Goal: Task Accomplishment & Management: Manage account settings

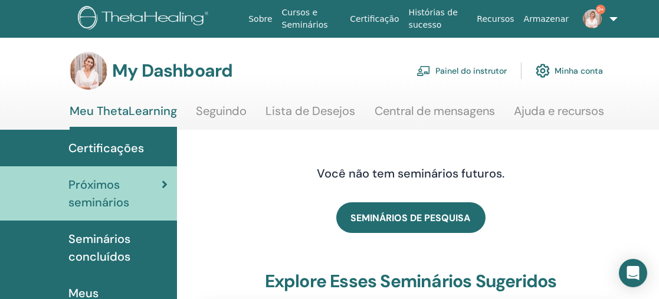
click at [472, 71] on link "Painel do instrutor" at bounding box center [462, 71] width 90 height 26
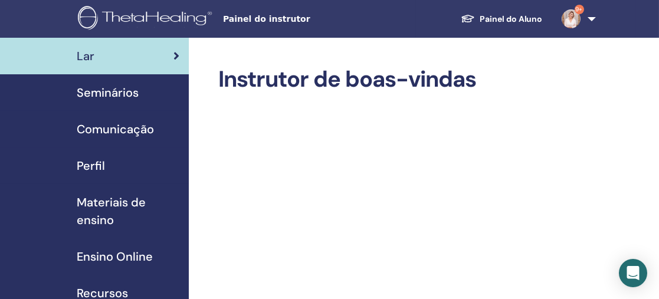
click at [127, 91] on span "Seminários" at bounding box center [108, 93] width 62 height 18
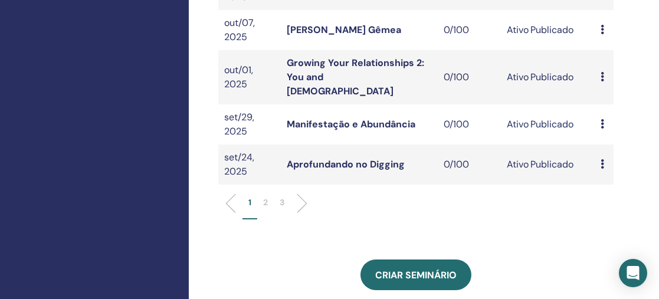
scroll to position [457, 0]
click at [263, 197] on p "2" at bounding box center [265, 203] width 5 height 12
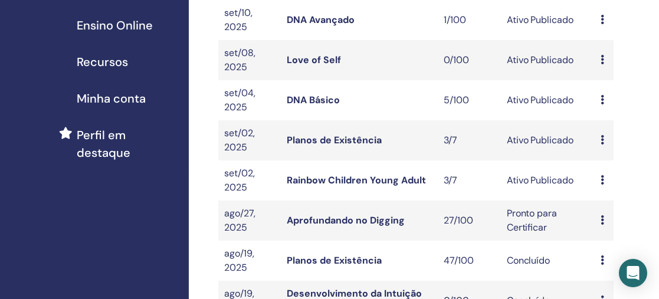
scroll to position [231, 0]
click at [323, 98] on link "DNA Básico" at bounding box center [313, 100] width 53 height 12
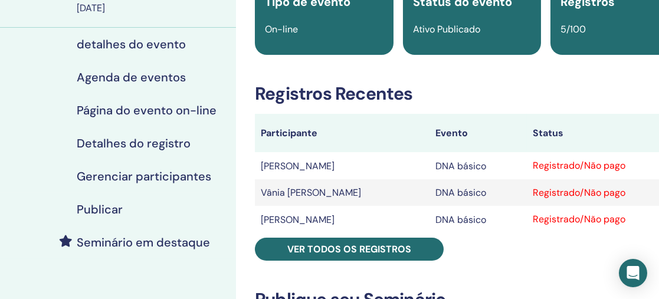
scroll to position [115, 0]
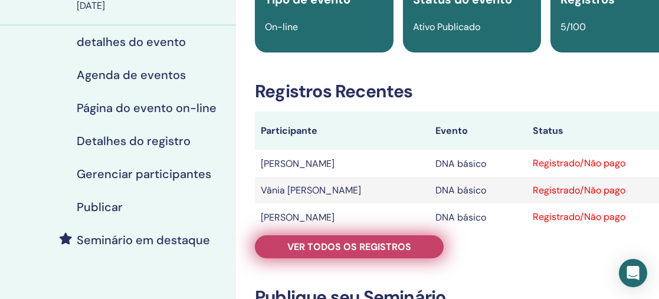
click at [345, 241] on font "Ver todos os registros" at bounding box center [349, 247] width 124 height 12
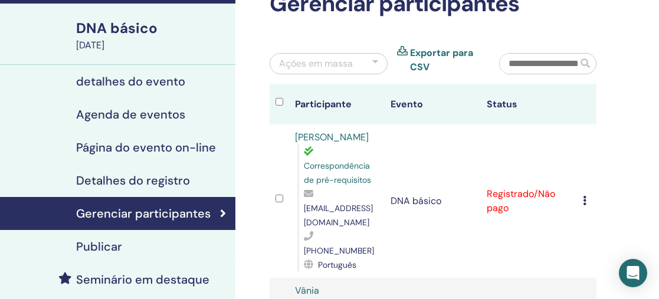
scroll to position [76, 1]
click at [297, 192] on div "Correspondência de pré-requisitos esther.crystinnequeiroz@gmail.com +55 19 9882…" at bounding box center [338, 208] width 82 height 127
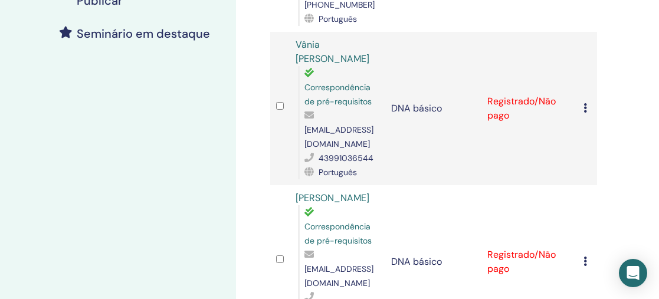
scroll to position [327, 0]
